Goal: Task Accomplishment & Management: Manage account settings

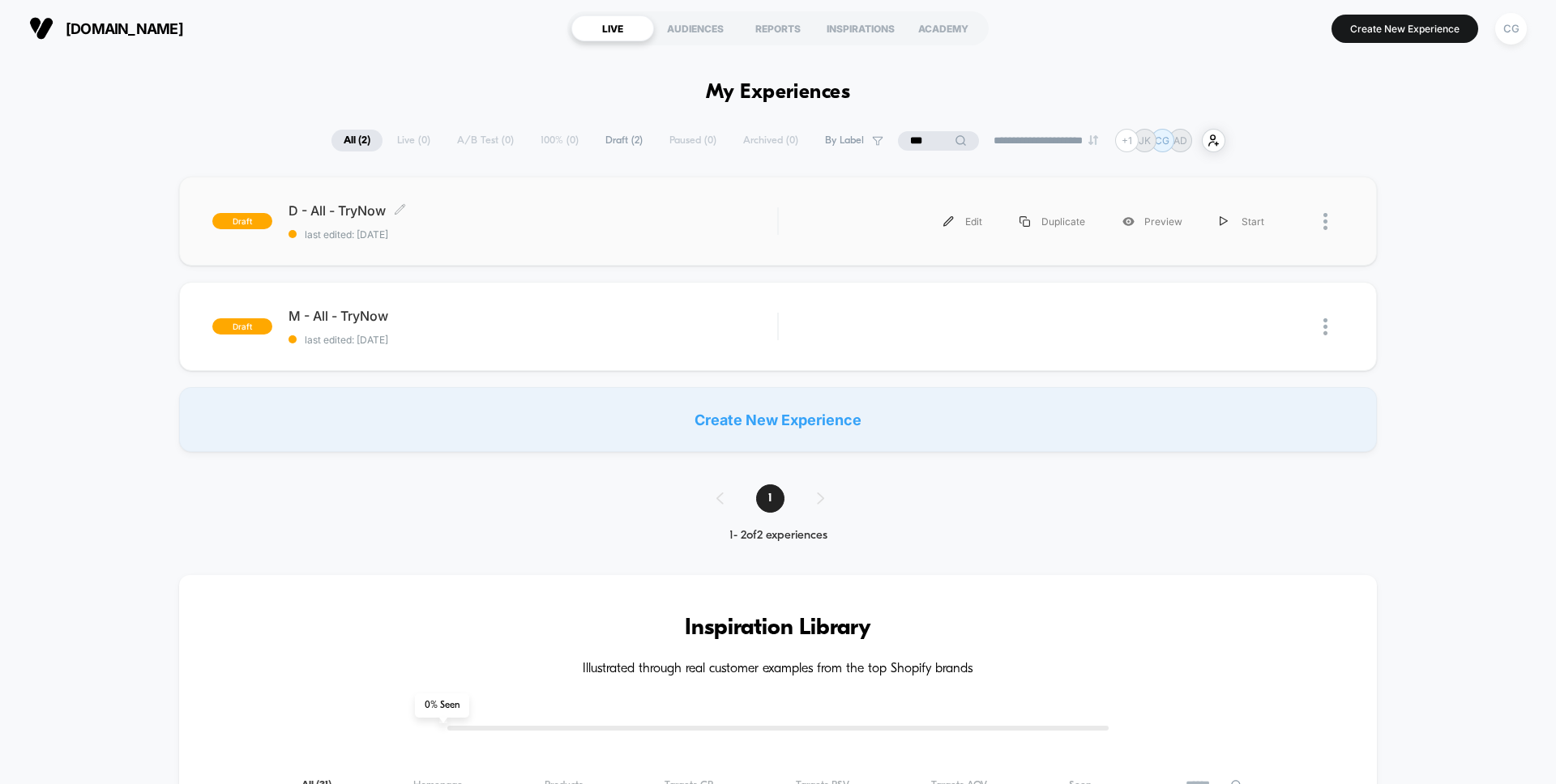
click at [512, 227] on div "D - All - TryNow Click to edit experience details Click to edit experience deta…" at bounding box center [532, 221] width 488 height 38
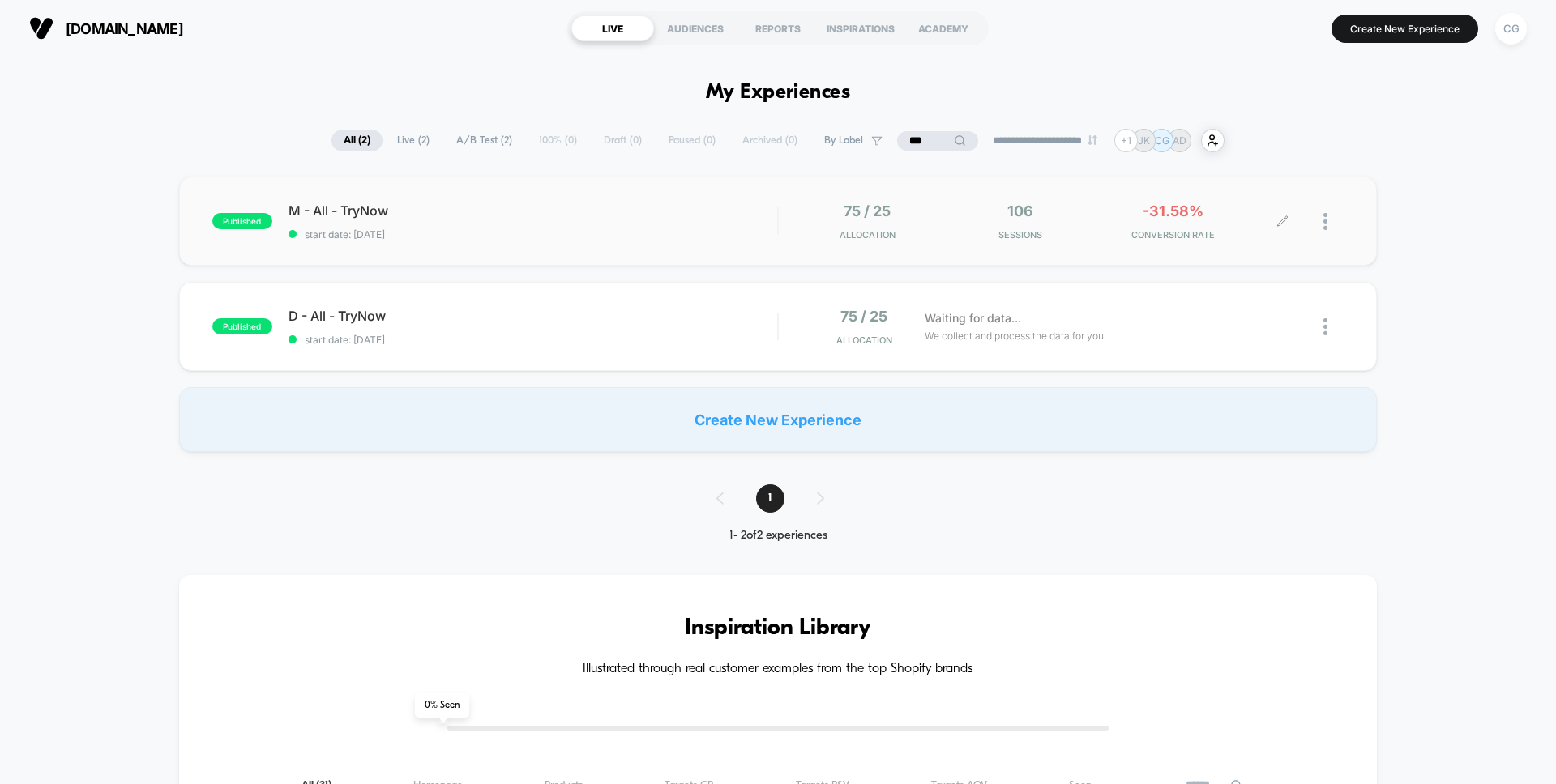
click at [1320, 223] on div at bounding box center [1313, 221] width 61 height 38
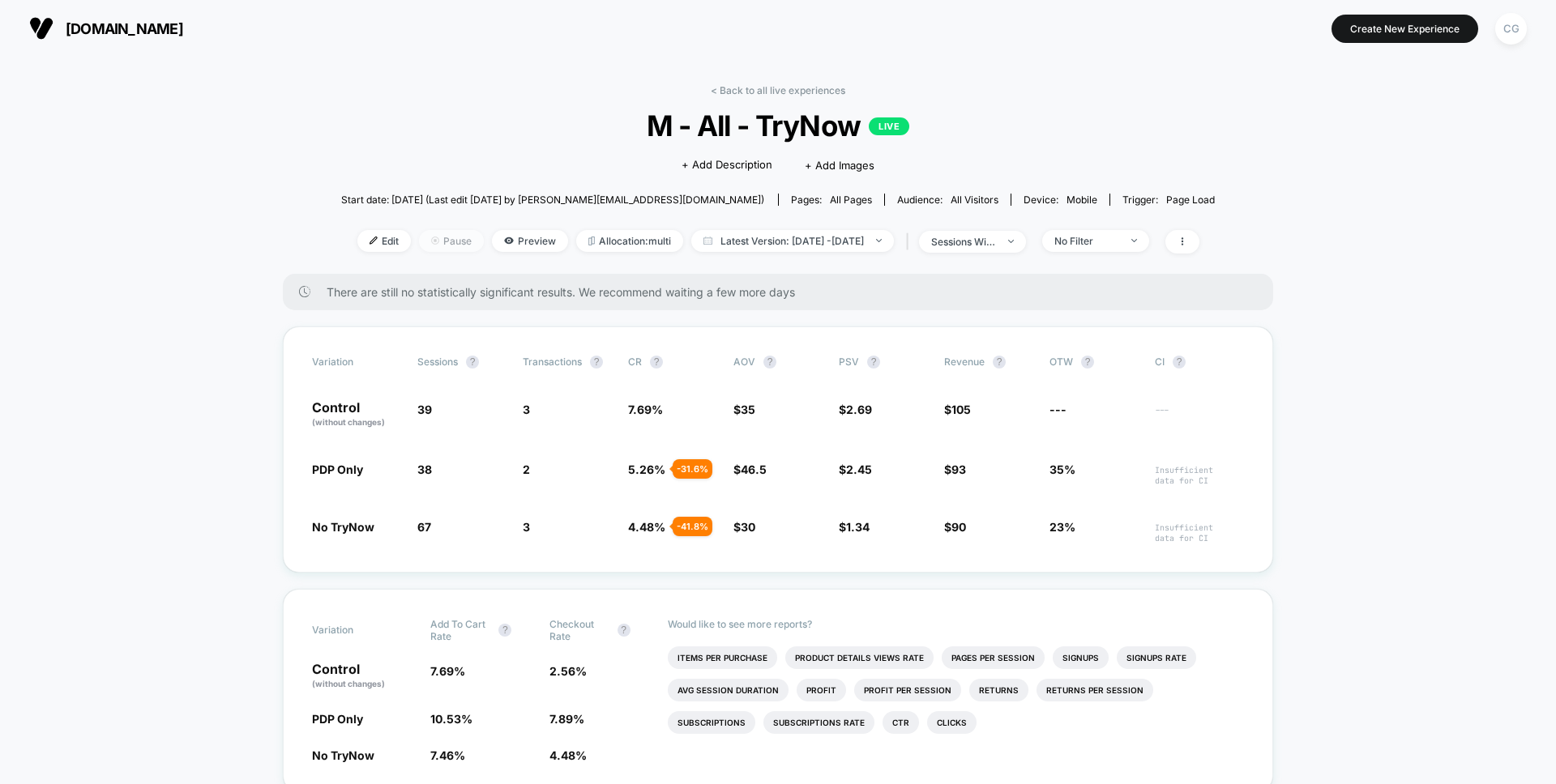
click at [422, 245] on span "Pause" at bounding box center [451, 241] width 64 height 21
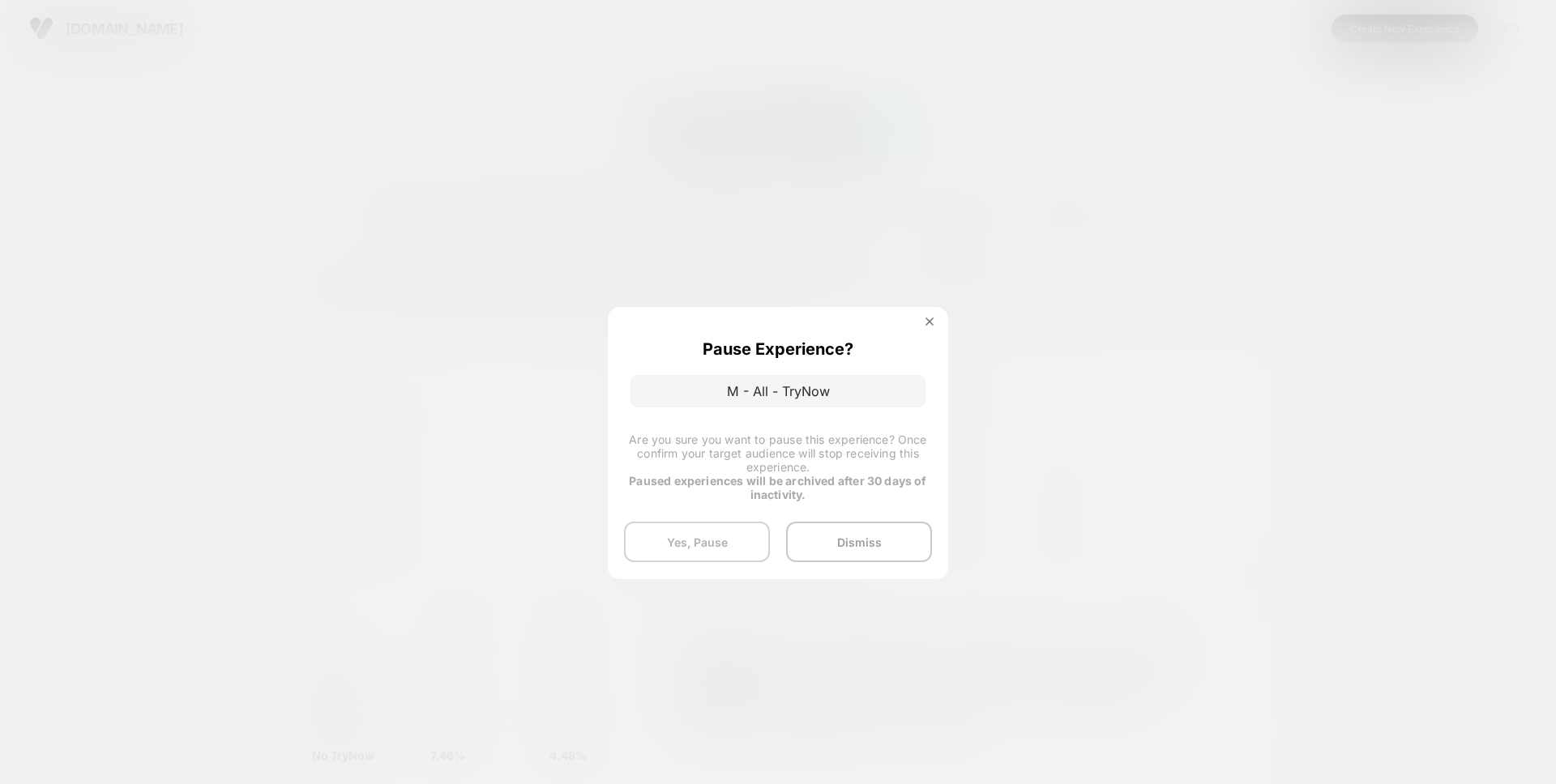
click at [719, 537] on button "Yes, Pause" at bounding box center [696, 541] width 146 height 40
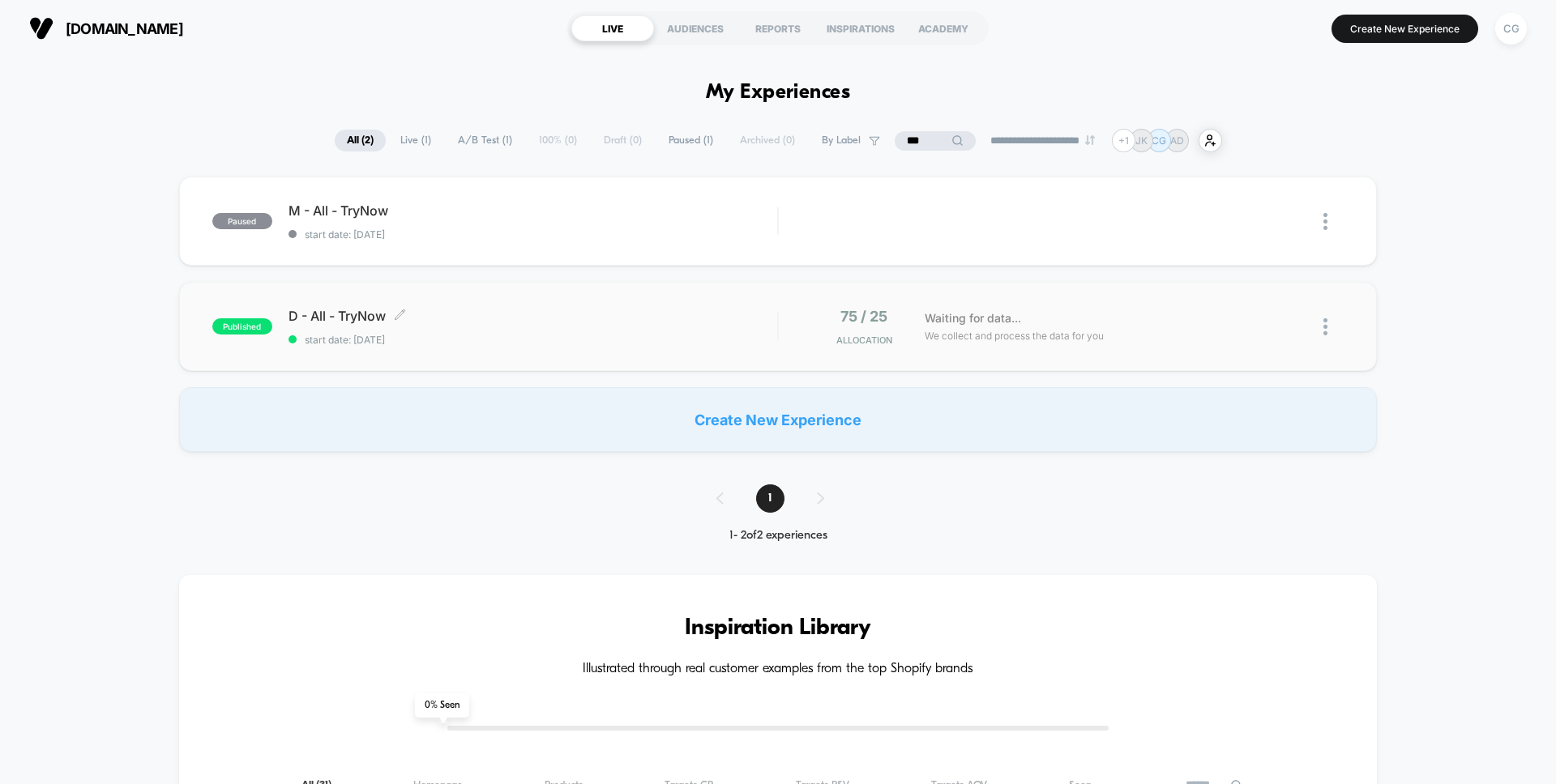
click at [507, 320] on span "D - All - TryNow Click to edit experience details" at bounding box center [532, 315] width 488 height 17
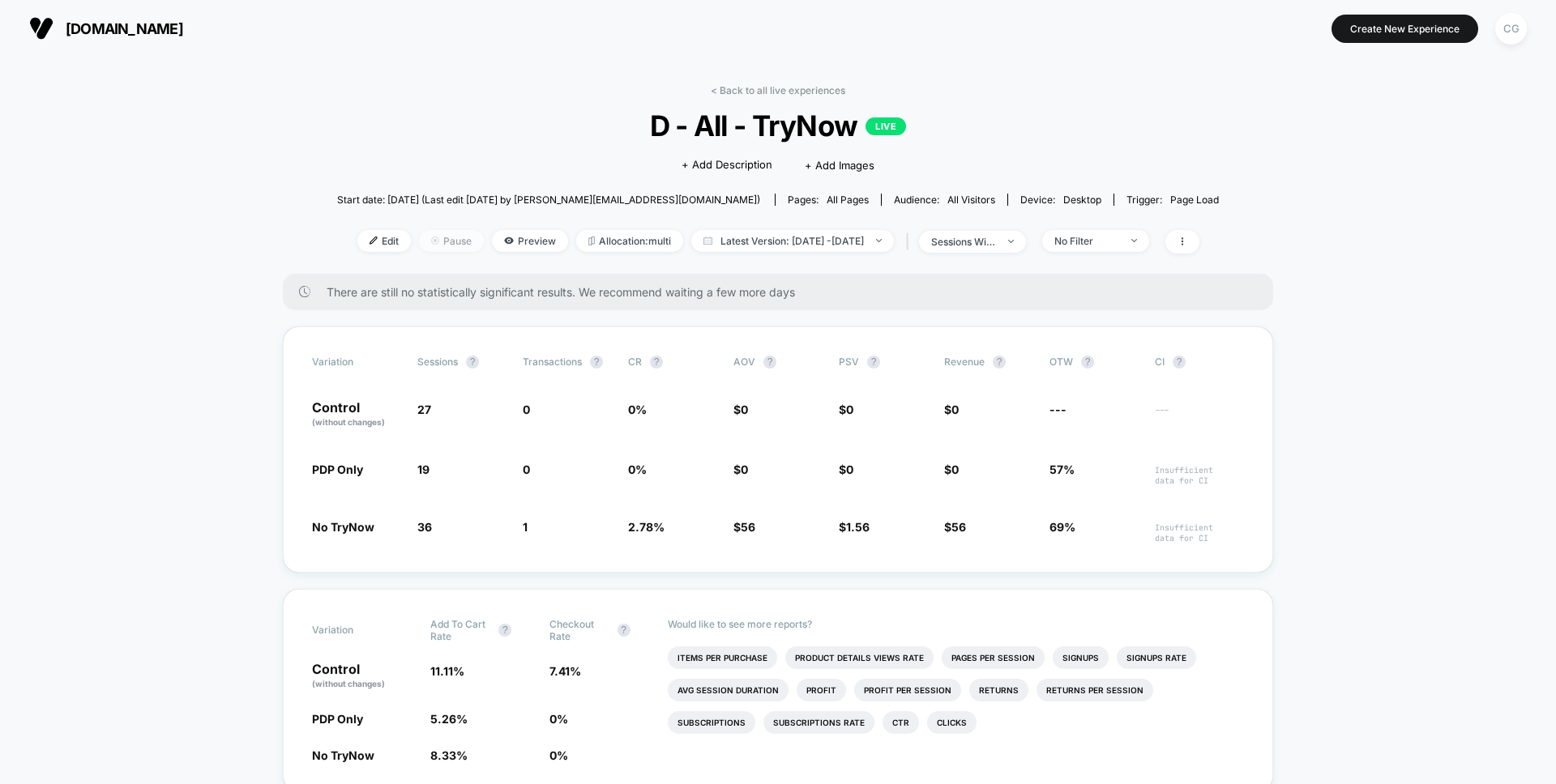
click at [420, 242] on span "Pause" at bounding box center [451, 241] width 64 height 21
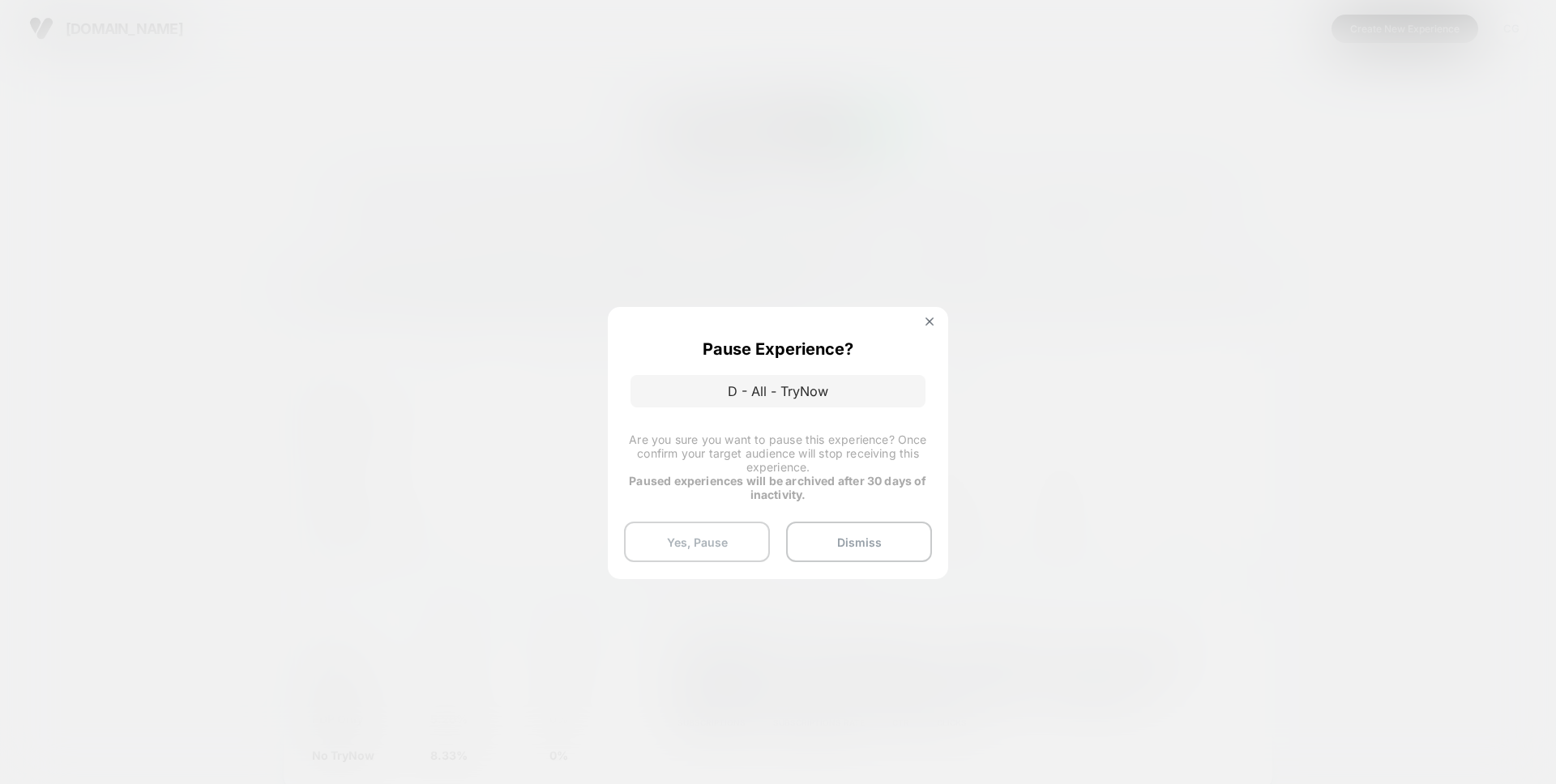
click at [646, 536] on button "Yes, Pause" at bounding box center [696, 541] width 146 height 40
